Goal: Transaction & Acquisition: Download file/media

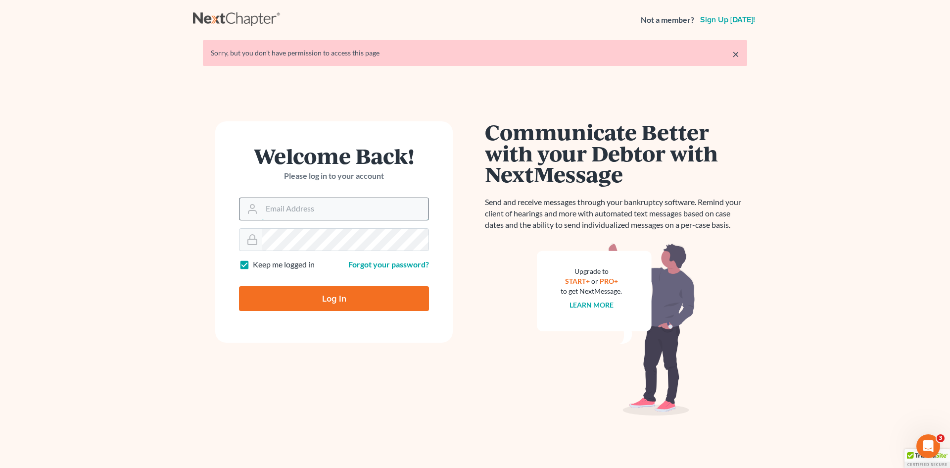
click at [309, 208] on input "Email Address" at bounding box center [345, 209] width 167 height 22
type input "[EMAIL_ADDRESS][DOMAIN_NAME]"
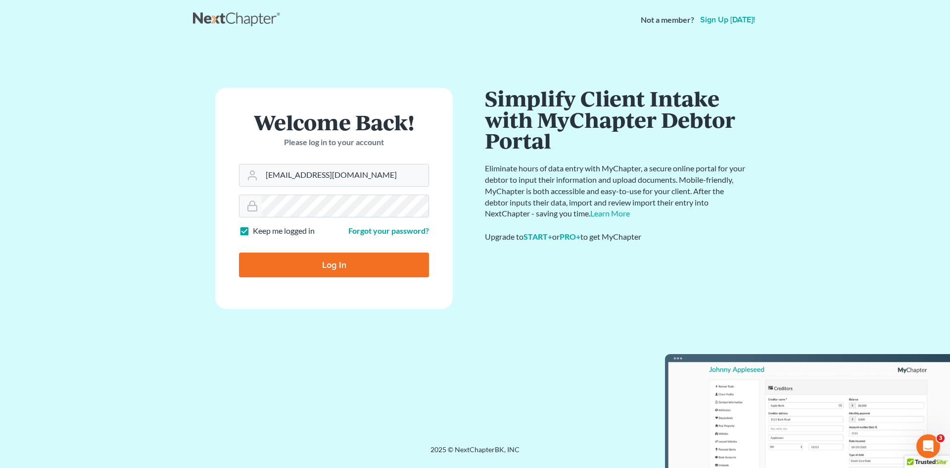
click at [354, 260] on input "Log In" at bounding box center [334, 264] width 190 height 25
type input "Thinking..."
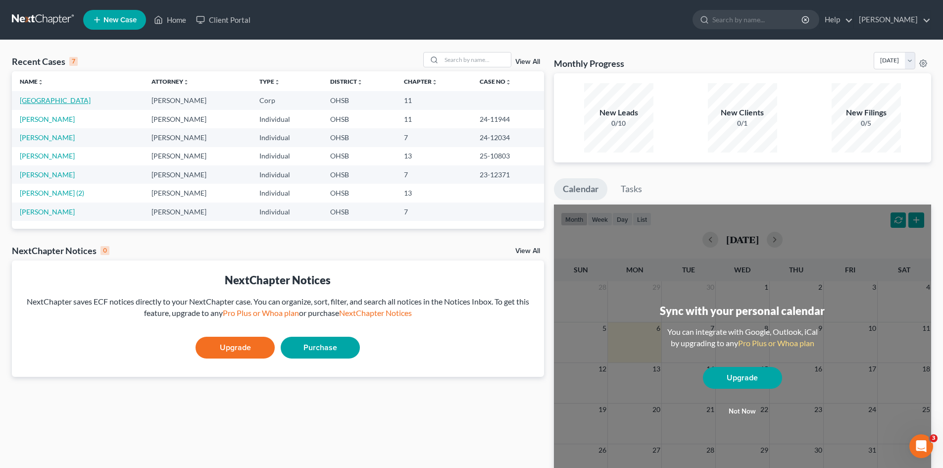
click at [66, 101] on link "[GEOGRAPHIC_DATA]" at bounding box center [55, 100] width 71 height 8
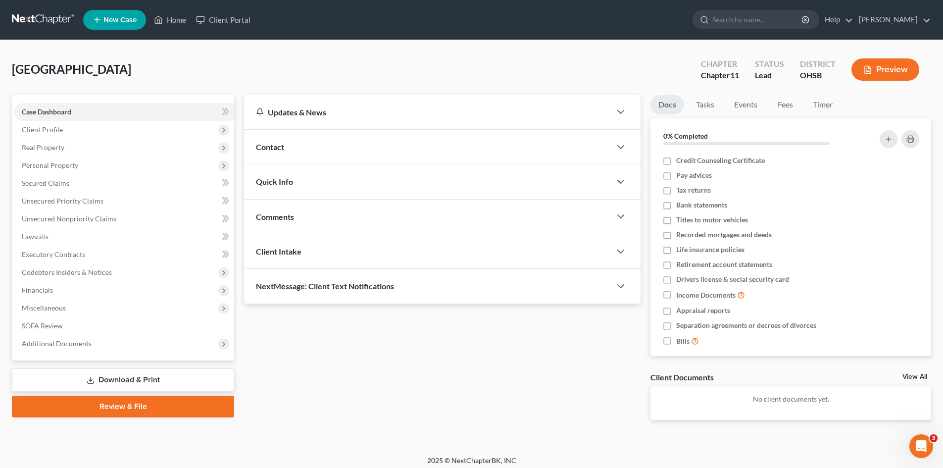
click at [122, 381] on link "Download & Print" at bounding box center [123, 379] width 222 height 23
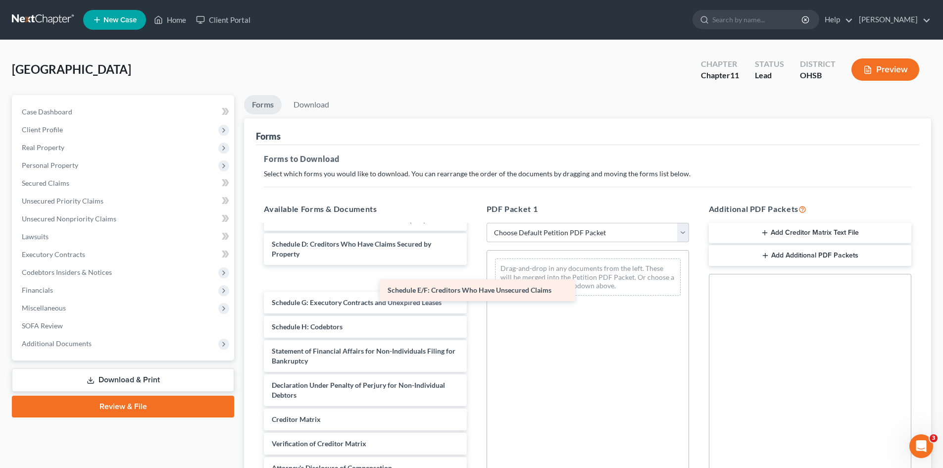
scroll to position [95, 0]
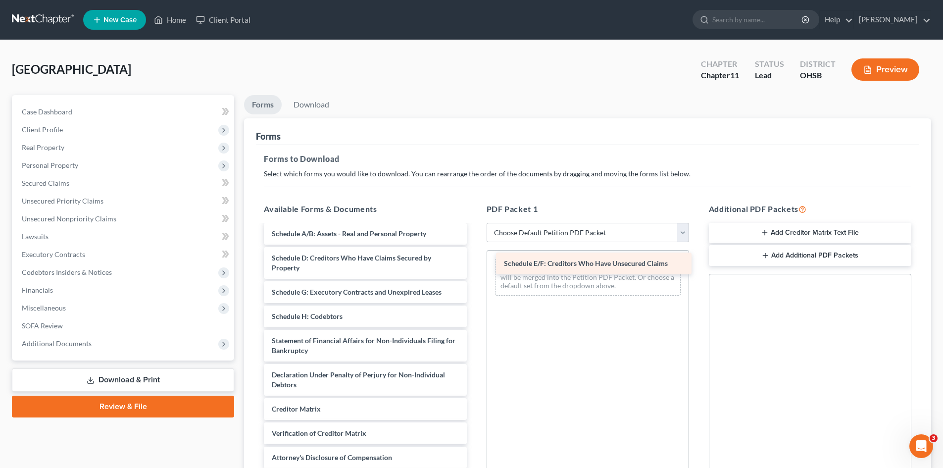
drag, startPoint x: 354, startPoint y: 289, endPoint x: 586, endPoint y: 264, distance: 233.4
click at [474, 264] on div "Schedule E/F: Creditors Who Have Unsecured Claims Voluntary Petition for Non-In…" at bounding box center [365, 316] width 218 height 352
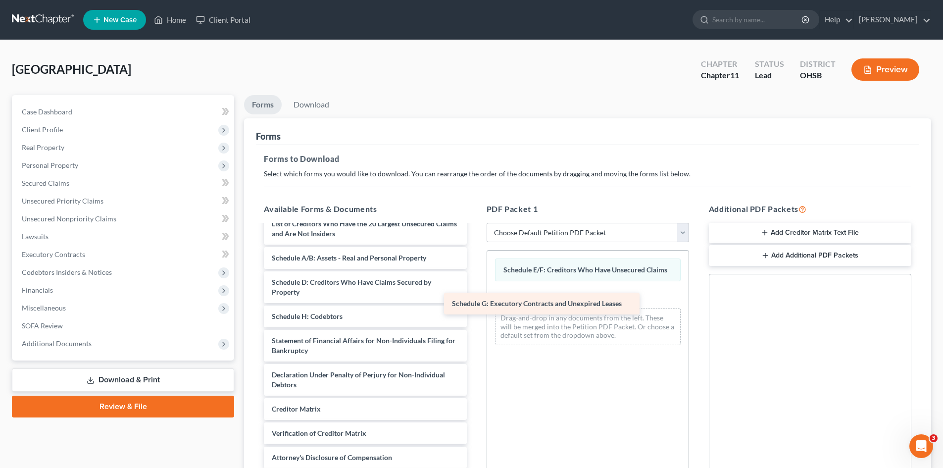
scroll to position [71, 0]
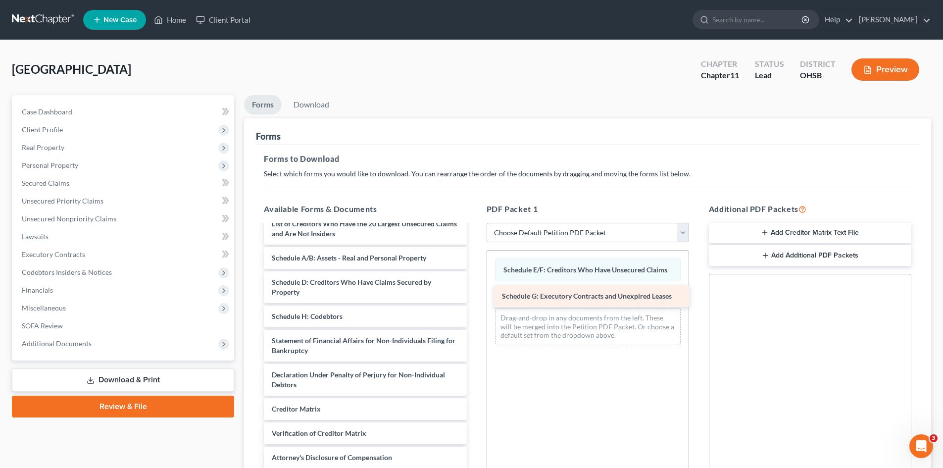
drag, startPoint x: 344, startPoint y: 294, endPoint x: 574, endPoint y: 298, distance: 230.1
click at [474, 298] on div "Schedule G: Executory Contracts and Unexpired Leases Voluntary Petition for Non…" at bounding box center [365, 328] width 218 height 328
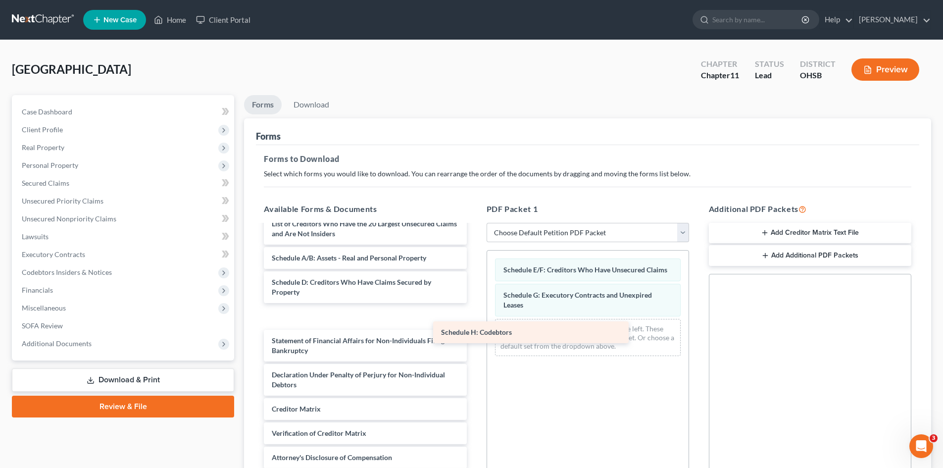
scroll to position [47, 0]
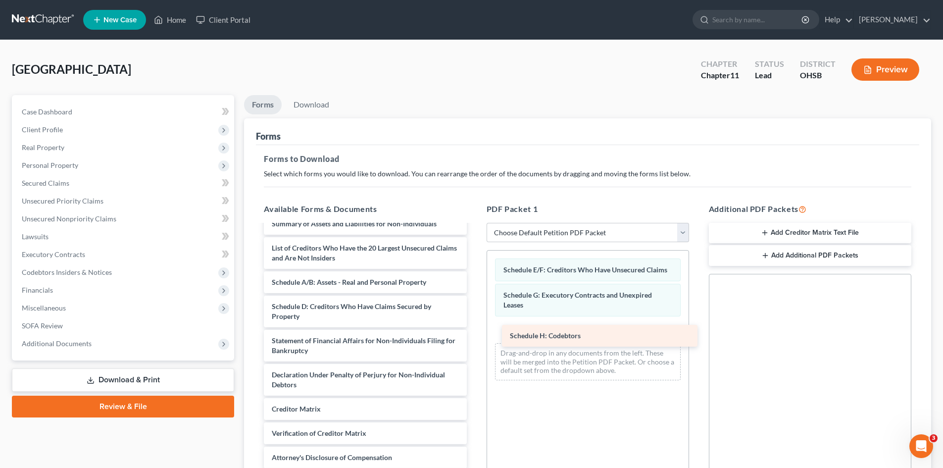
drag, startPoint x: 301, startPoint y: 319, endPoint x: 539, endPoint y: 338, distance: 238.8
click at [474, 338] on div "Schedule H: Codebtors Voluntary Petition for Non-Individuals Filing for Bankrup…" at bounding box center [365, 341] width 218 height 304
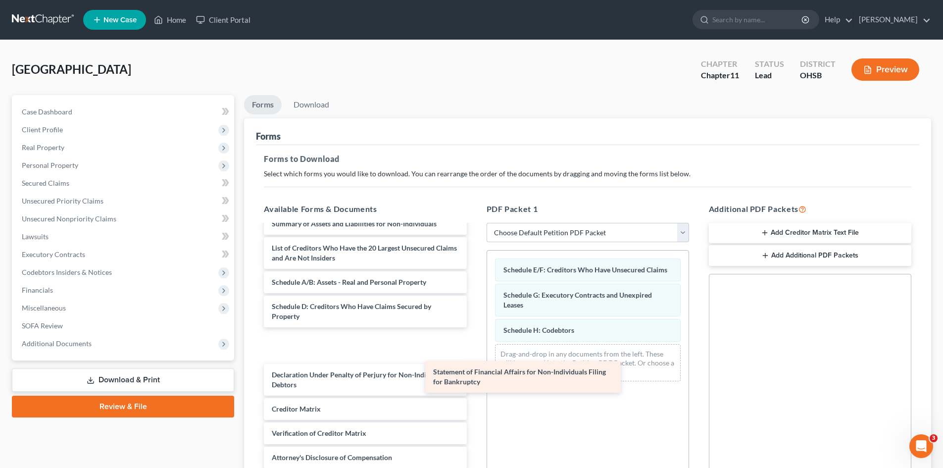
scroll to position [12, 0]
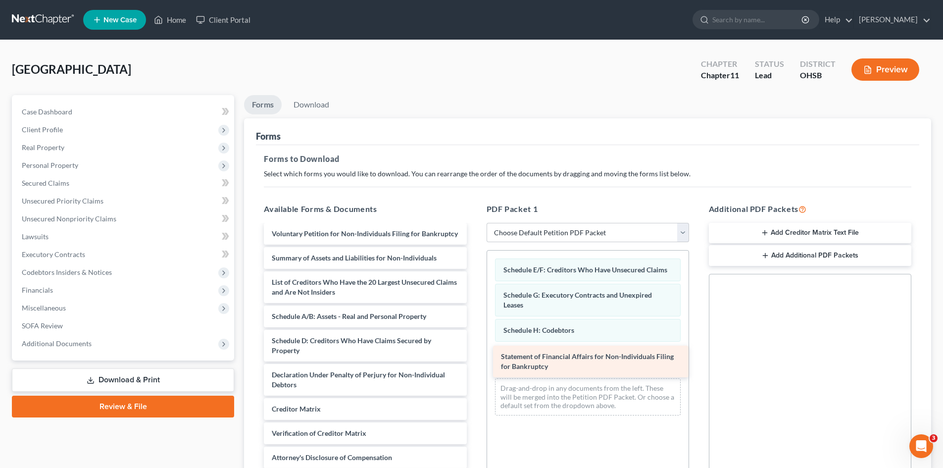
drag, startPoint x: 312, startPoint y: 339, endPoint x: 541, endPoint y: 355, distance: 229.6
click at [474, 355] on div "Statement of Financial Affairs for Non-Individuals Filing for Bankruptcy Volunt…" at bounding box center [365, 358] width 218 height 270
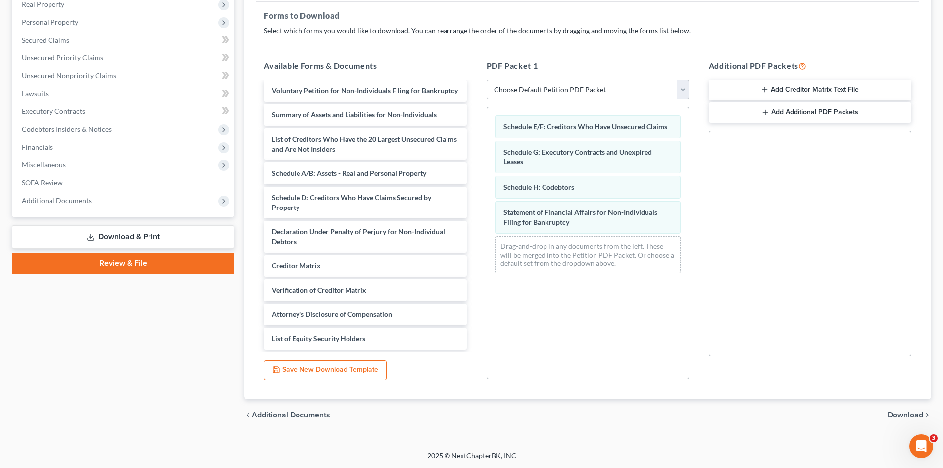
scroll to position [143, 0]
click at [903, 412] on span "Download" at bounding box center [905, 414] width 36 height 8
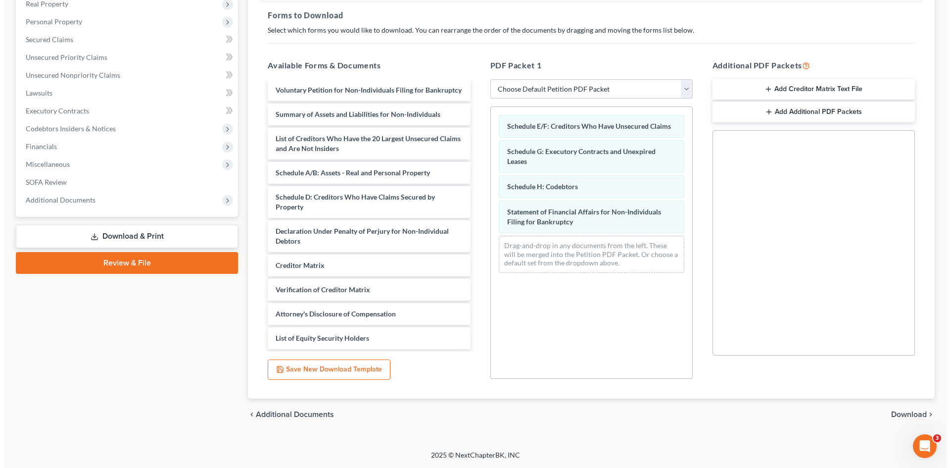
scroll to position [0, 0]
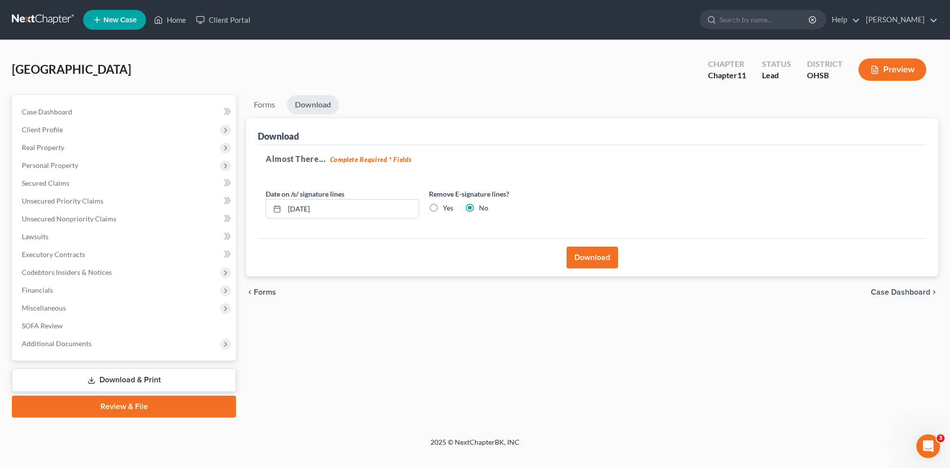
click at [443, 208] on label "Yes" at bounding box center [448, 208] width 10 height 10
click at [447, 208] on input "Yes" at bounding box center [450, 206] width 6 height 6
radio input "true"
radio input "false"
click at [601, 259] on button "Download" at bounding box center [592, 257] width 51 height 22
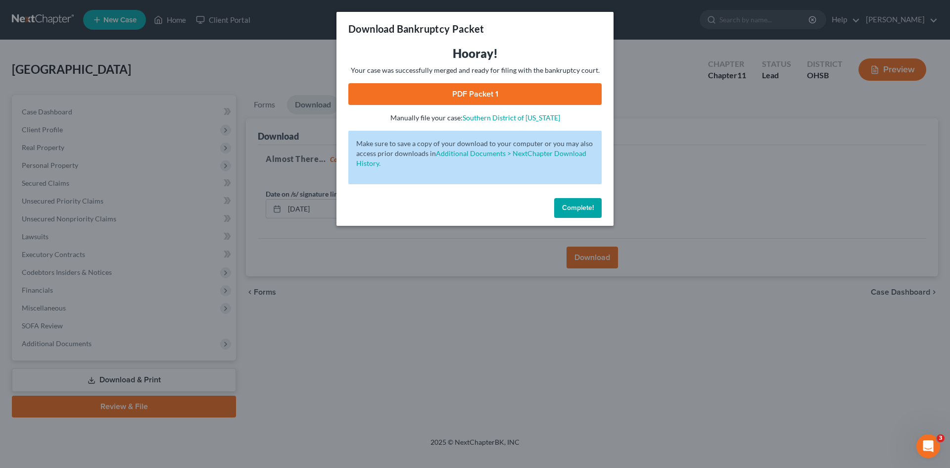
click at [489, 93] on link "PDF Packet 1" at bounding box center [474, 94] width 253 height 22
